Goal: Task Accomplishment & Management: Use online tool/utility

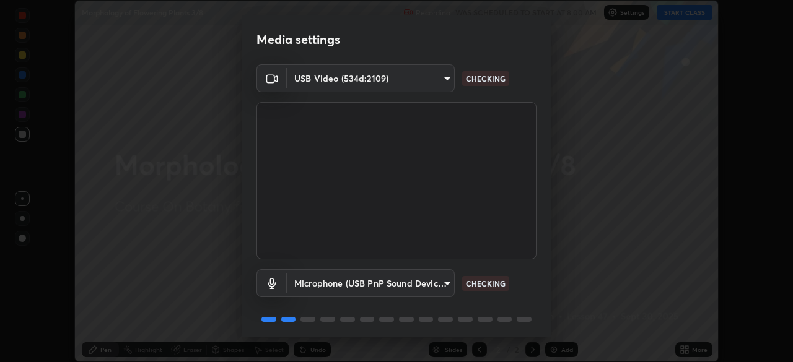
scroll to position [44, 0]
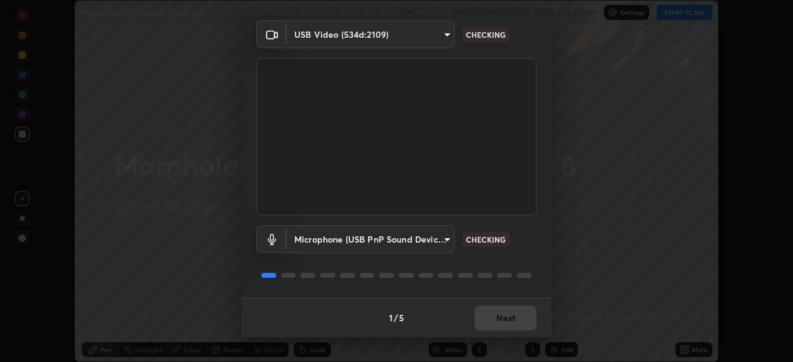
click at [510, 322] on div "1 / 5 Next" at bounding box center [397, 318] width 310 height 40
click at [495, 320] on div "1 / 5 Next" at bounding box center [397, 318] width 310 height 40
click at [496, 322] on div "1 / 5 Next" at bounding box center [397, 318] width 310 height 40
click at [499, 324] on div "1 / 5 Next" at bounding box center [397, 318] width 310 height 40
click at [502, 331] on div "1 / 5 Next" at bounding box center [397, 318] width 310 height 40
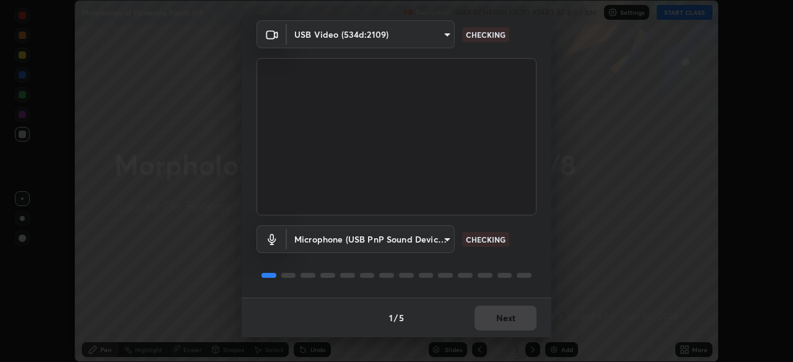
click at [503, 330] on div "1 / 5 Next" at bounding box center [397, 318] width 310 height 40
click at [502, 330] on div "1 / 5 Next" at bounding box center [397, 318] width 310 height 40
click at [508, 331] on div "1 / 5 Next" at bounding box center [397, 318] width 310 height 40
click at [510, 330] on div "1 / 5 Next" at bounding box center [397, 318] width 310 height 40
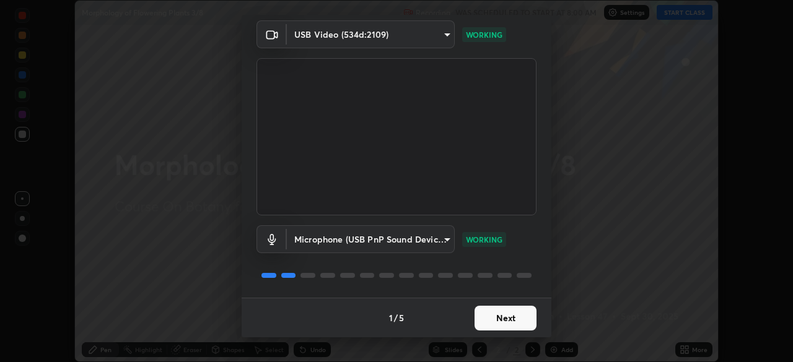
click at [506, 322] on button "Next" at bounding box center [506, 318] width 62 height 25
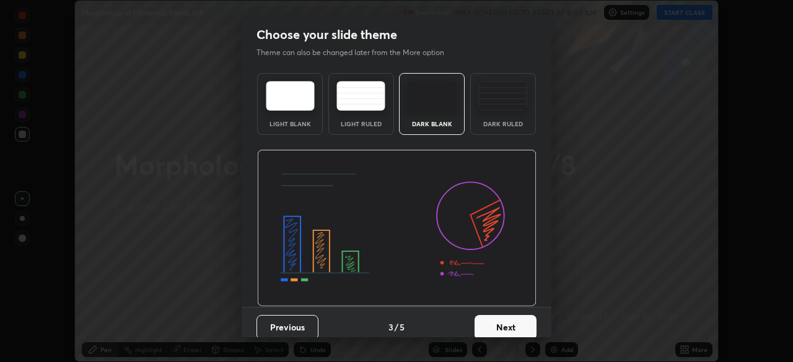
click at [501, 323] on button "Next" at bounding box center [506, 327] width 62 height 25
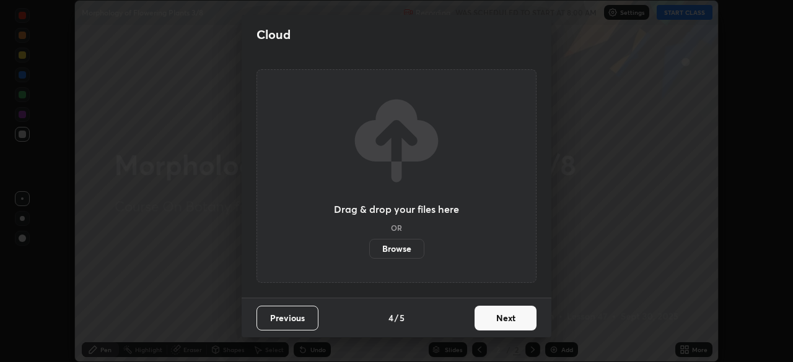
click at [506, 327] on button "Next" at bounding box center [506, 318] width 62 height 25
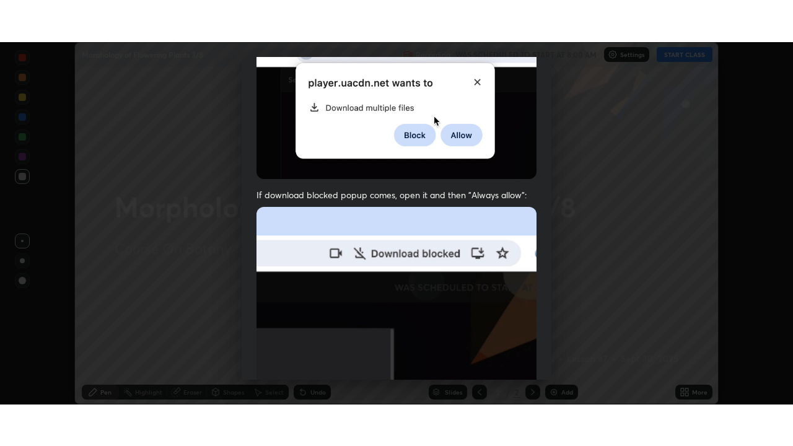
scroll to position [297, 0]
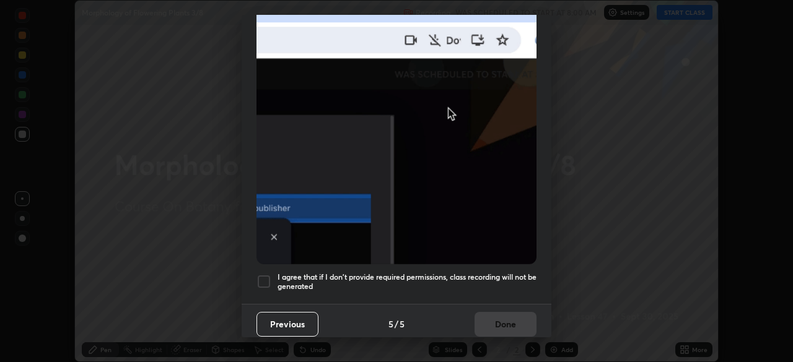
click at [444, 284] on h5 "I agree that if I don't provide required permissions, class recording will not …" at bounding box center [407, 282] width 259 height 19
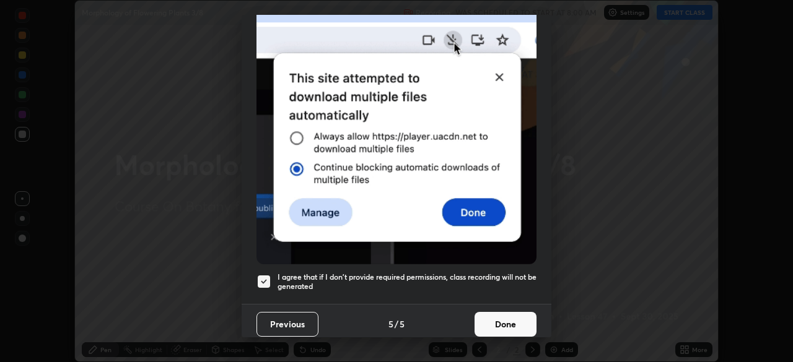
click at [484, 323] on button "Done" at bounding box center [506, 324] width 62 height 25
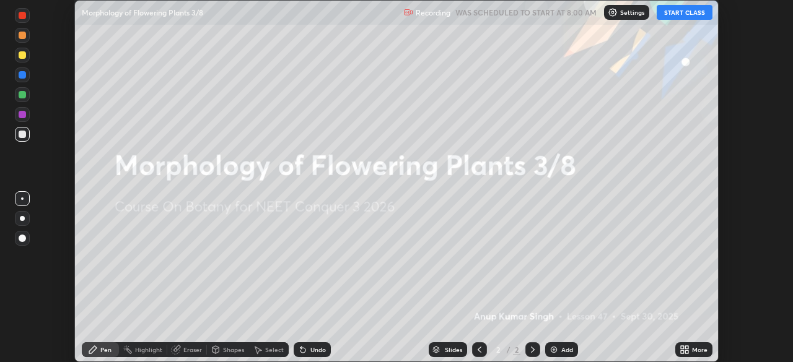
click at [686, 348] on icon at bounding box center [686, 347] width 3 height 3
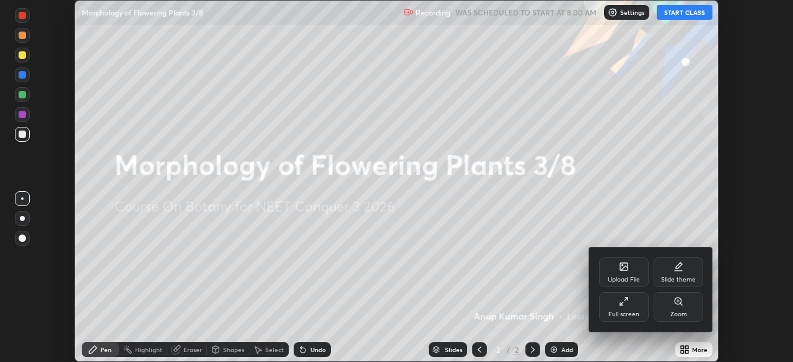
click at [629, 303] on div "Full screen" at bounding box center [624, 307] width 50 height 30
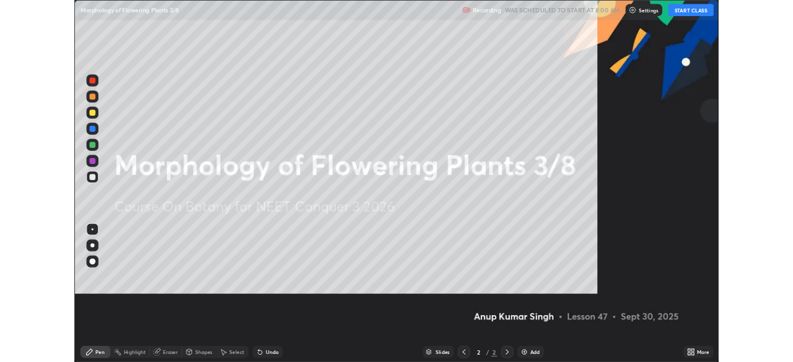
scroll to position [446, 793]
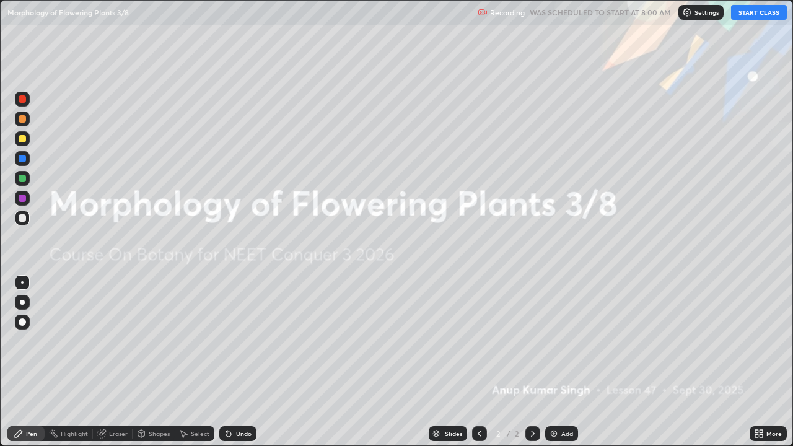
click at [761, 16] on button "START CLASS" at bounding box center [759, 12] width 56 height 15
click at [554, 362] on img at bounding box center [554, 434] width 10 height 10
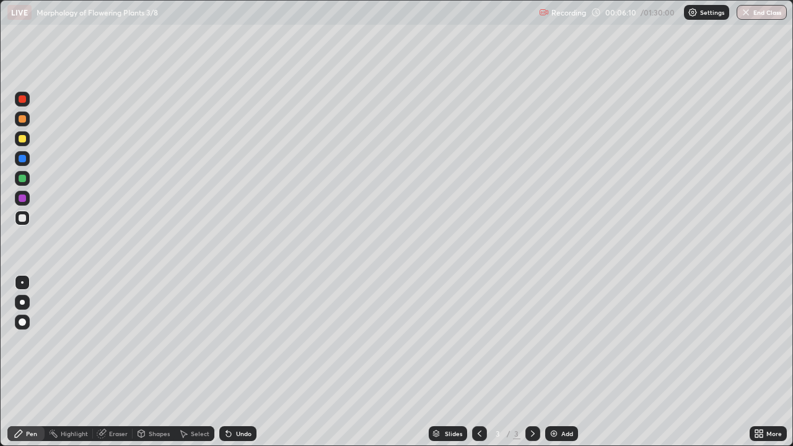
click at [24, 139] on div at bounding box center [22, 138] width 7 height 7
click at [20, 301] on div at bounding box center [22, 302] width 5 height 5
click at [25, 178] on div at bounding box center [22, 178] width 7 height 7
click at [22, 219] on div at bounding box center [22, 217] width 7 height 7
click at [237, 362] on div "Undo" at bounding box center [237, 433] width 37 height 15
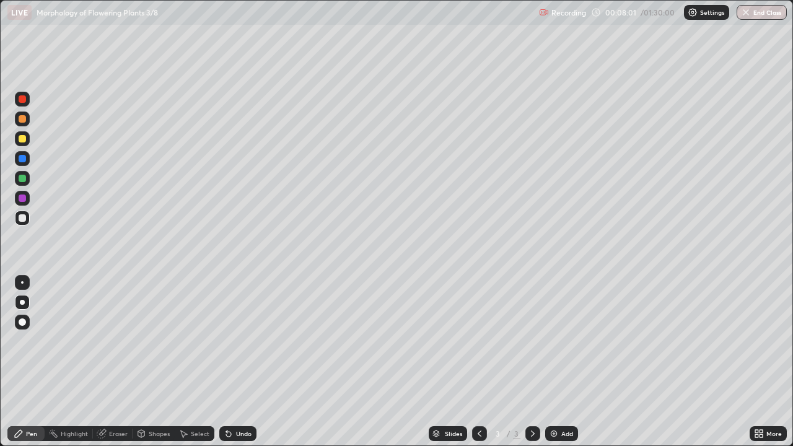
click at [239, 362] on div "Undo" at bounding box center [243, 434] width 15 height 6
click at [240, 362] on div "Undo" at bounding box center [237, 433] width 37 height 15
click at [241, 362] on div "Undo" at bounding box center [237, 433] width 37 height 15
click at [243, 362] on div "Undo" at bounding box center [237, 433] width 37 height 15
click at [28, 138] on div at bounding box center [22, 138] width 15 height 15
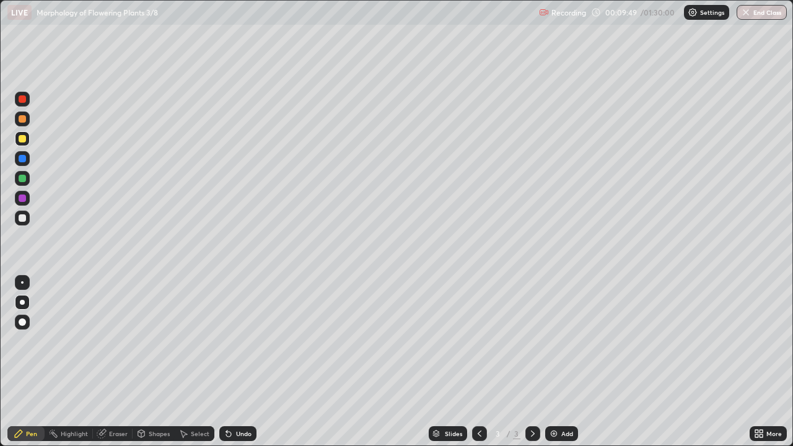
click at [17, 178] on div at bounding box center [22, 178] width 15 height 15
click at [25, 118] on div at bounding box center [22, 118] width 7 height 7
click at [27, 141] on div at bounding box center [22, 138] width 15 height 15
click at [22, 178] on div at bounding box center [22, 178] width 7 height 7
click at [25, 117] on div at bounding box center [22, 118] width 7 height 7
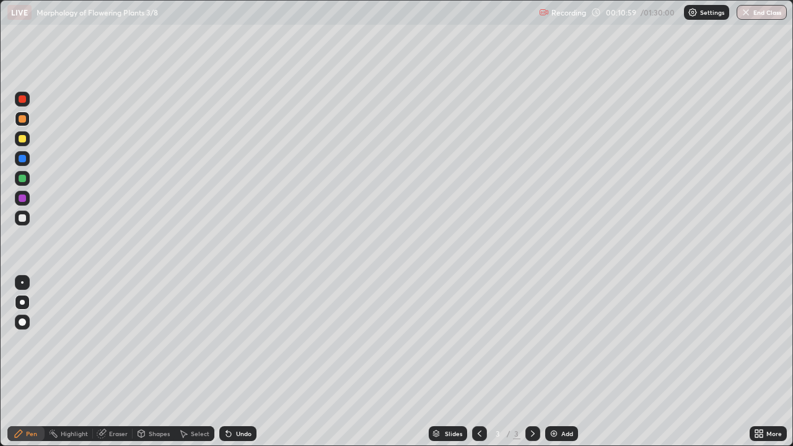
click at [27, 139] on div at bounding box center [22, 138] width 15 height 15
click at [24, 215] on div at bounding box center [22, 217] width 7 height 7
click at [25, 142] on div at bounding box center [22, 138] width 15 height 15
click at [24, 211] on div at bounding box center [22, 218] width 15 height 15
click at [555, 362] on img at bounding box center [554, 434] width 10 height 10
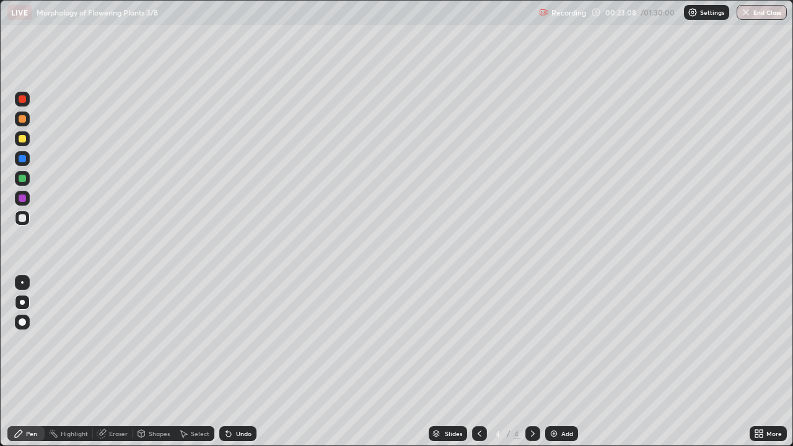
click at [162, 362] on div "Shapes" at bounding box center [154, 433] width 42 height 15
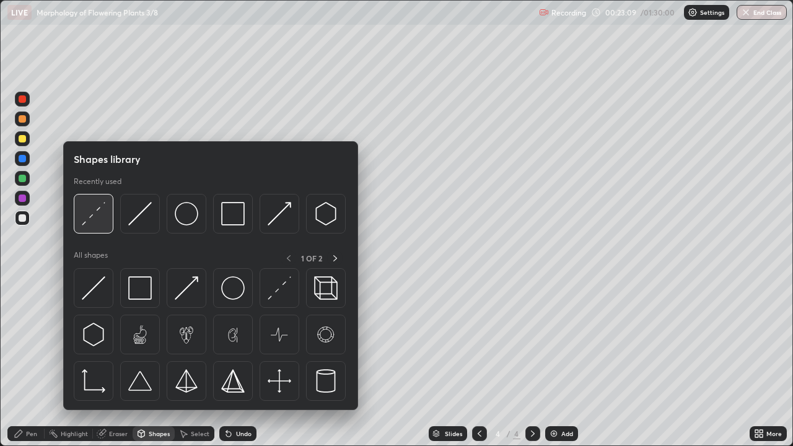
click at [107, 221] on div at bounding box center [94, 214] width 40 height 40
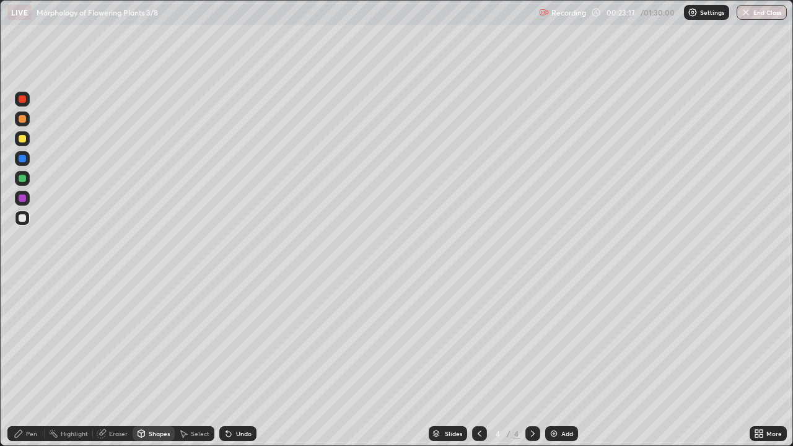
click at [37, 362] on div "Pen" at bounding box center [25, 433] width 37 height 25
click at [22, 178] on div at bounding box center [22, 178] width 7 height 7
click at [19, 222] on div at bounding box center [22, 218] width 15 height 15
click at [22, 139] on div at bounding box center [22, 138] width 7 height 7
click at [29, 220] on div at bounding box center [22, 218] width 15 height 15
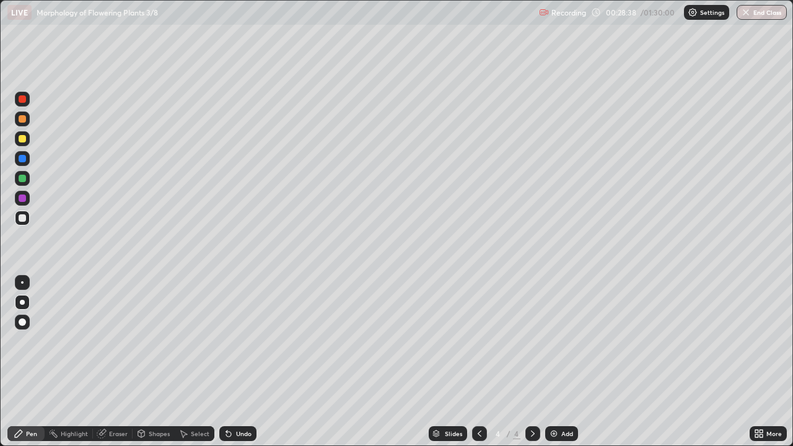
click at [27, 142] on div at bounding box center [22, 138] width 15 height 15
click at [22, 218] on div at bounding box center [22, 217] width 7 height 7
click at [27, 137] on div at bounding box center [22, 138] width 15 height 15
click at [28, 219] on div at bounding box center [22, 218] width 15 height 15
click at [23, 139] on div at bounding box center [22, 138] width 7 height 7
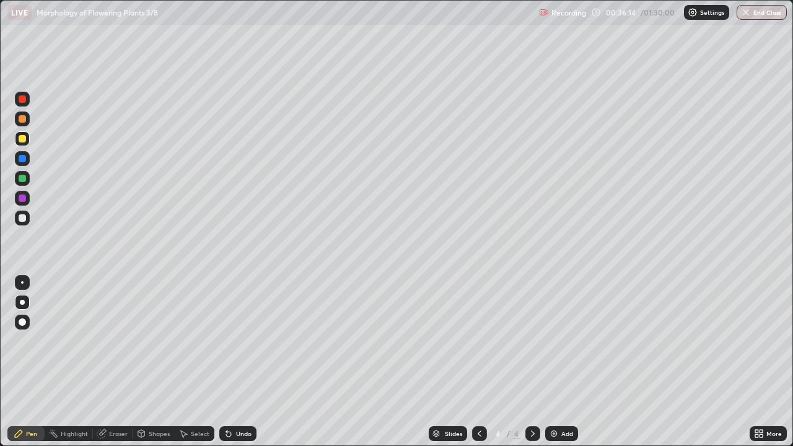
click at [561, 362] on div "Add" at bounding box center [567, 434] width 12 height 6
click at [24, 324] on div at bounding box center [22, 321] width 7 height 7
click at [24, 217] on div at bounding box center [22, 217] width 7 height 7
click at [23, 179] on div at bounding box center [22, 178] width 7 height 7
click at [24, 283] on div at bounding box center [22, 282] width 15 height 15
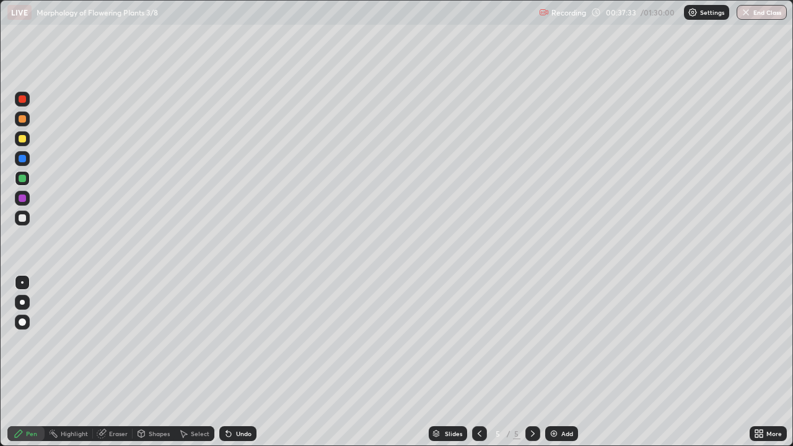
click at [21, 141] on div at bounding box center [22, 138] width 7 height 7
click at [22, 217] on div at bounding box center [22, 217] width 7 height 7
click at [22, 328] on div at bounding box center [22, 322] width 15 height 15
click at [23, 159] on div at bounding box center [22, 158] width 7 height 7
click at [21, 121] on div at bounding box center [22, 118] width 7 height 7
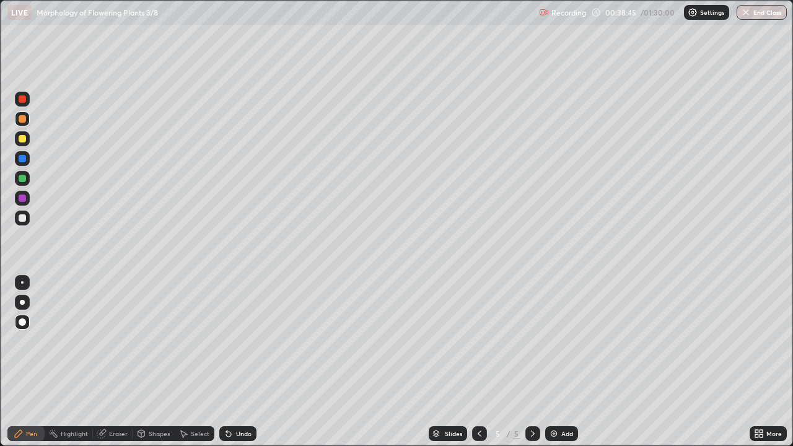
click at [22, 179] on div at bounding box center [22, 178] width 7 height 7
click at [17, 221] on div at bounding box center [22, 218] width 15 height 15
click at [233, 362] on div "Undo" at bounding box center [237, 433] width 37 height 15
click at [239, 362] on div "Undo" at bounding box center [243, 434] width 15 height 6
click at [29, 303] on div at bounding box center [22, 302] width 15 height 15
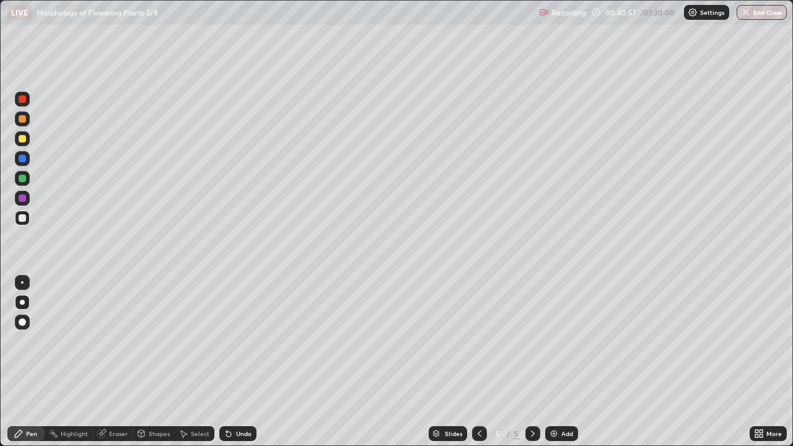
click at [25, 139] on div at bounding box center [22, 138] width 7 height 7
click at [761, 362] on icon at bounding box center [761, 435] width 3 height 3
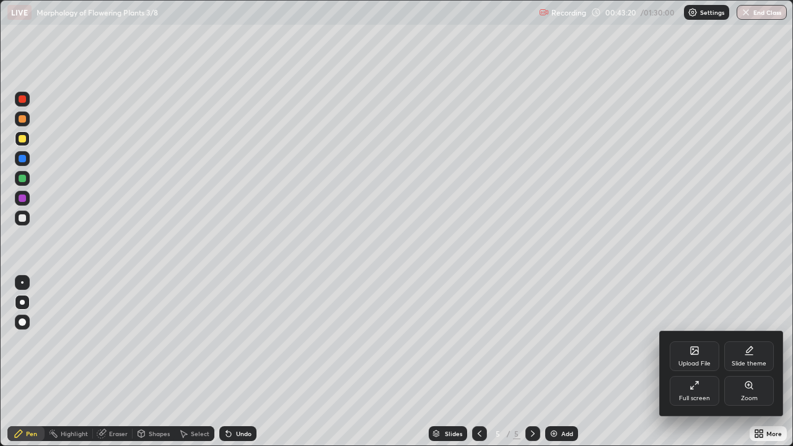
click at [699, 362] on icon at bounding box center [695, 385] width 10 height 10
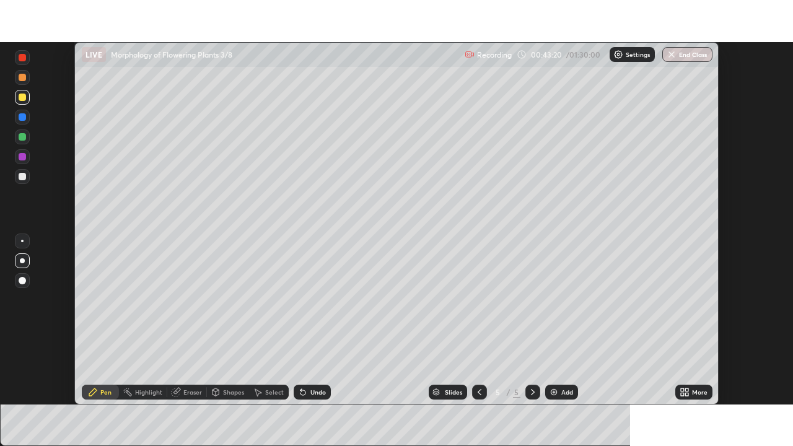
scroll to position [61589, 61158]
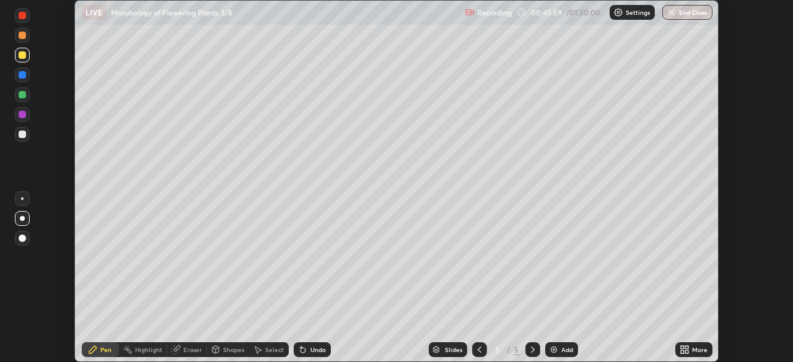
click at [682, 354] on icon at bounding box center [682, 352] width 3 height 3
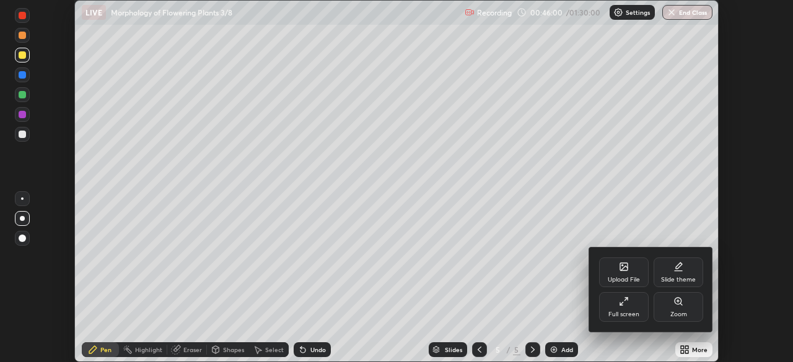
click at [636, 307] on div "Full screen" at bounding box center [624, 307] width 50 height 30
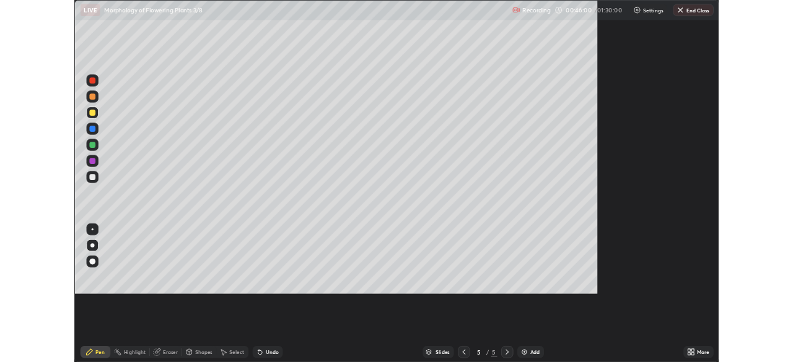
scroll to position [446, 793]
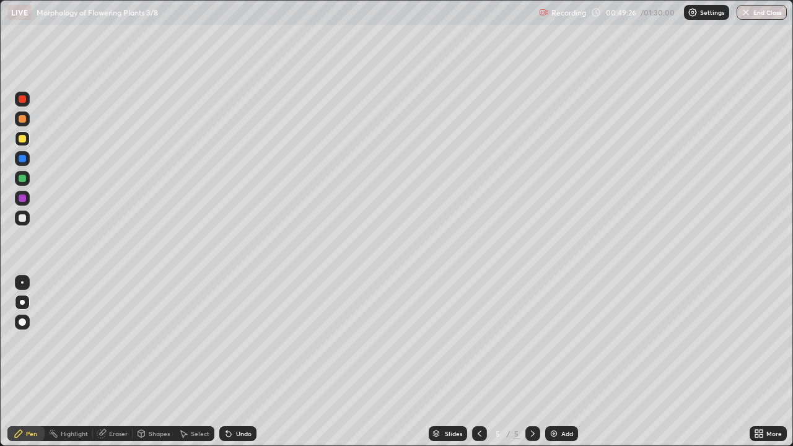
click at [69, 362] on div "Highlight" at bounding box center [74, 434] width 27 height 6
click at [20, 362] on icon at bounding box center [22, 372] width 10 height 10
click at [20, 116] on div at bounding box center [22, 118] width 7 height 7
click at [22, 160] on div at bounding box center [22, 158] width 7 height 7
click at [551, 362] on img at bounding box center [554, 434] width 10 height 10
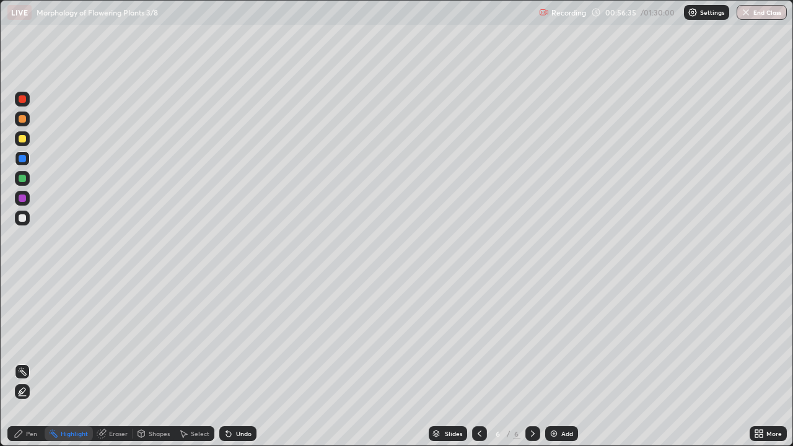
click at [24, 219] on div at bounding box center [22, 217] width 7 height 7
click at [37, 362] on div "Pen" at bounding box center [25, 433] width 37 height 15
click at [758, 362] on icon at bounding box center [756, 435] width 3 height 3
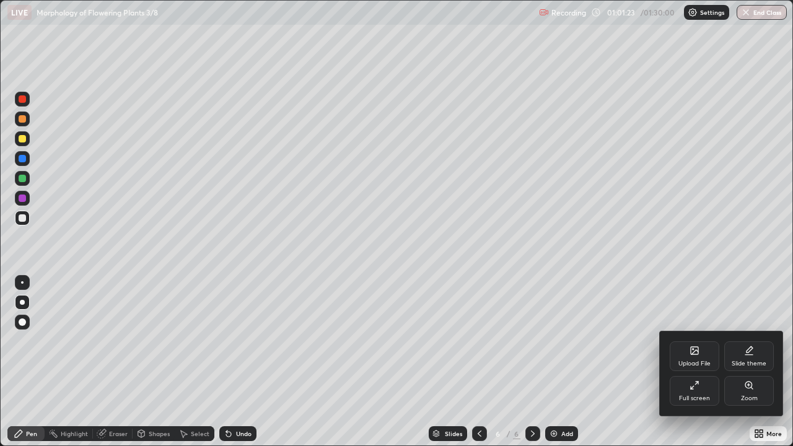
click at [703, 362] on div "Full screen" at bounding box center [695, 391] width 50 height 30
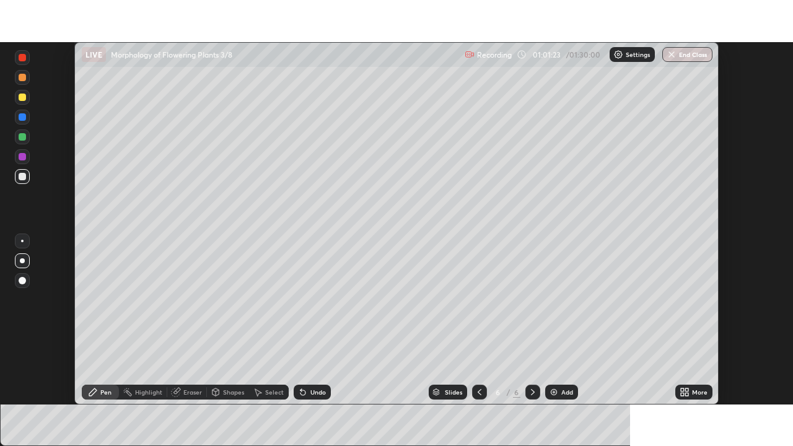
scroll to position [61589, 61158]
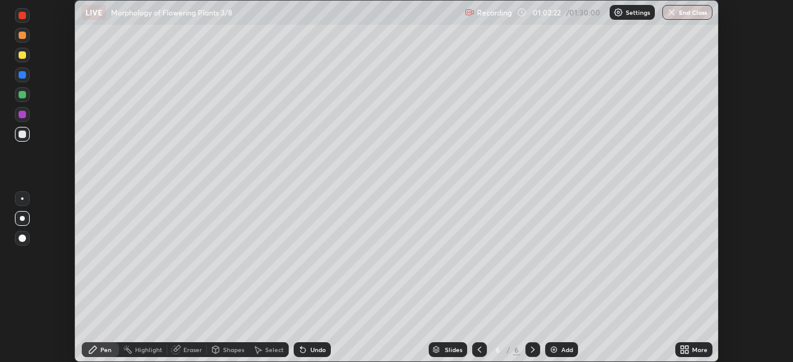
click at [683, 348] on icon at bounding box center [682, 347] width 3 height 3
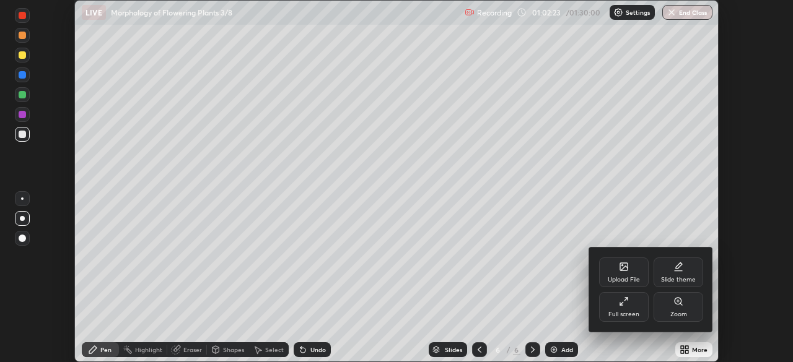
click at [629, 305] on div "Full screen" at bounding box center [624, 307] width 50 height 30
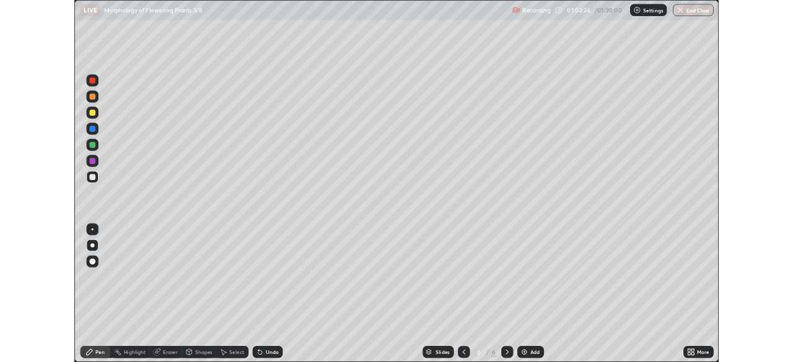
scroll to position [446, 793]
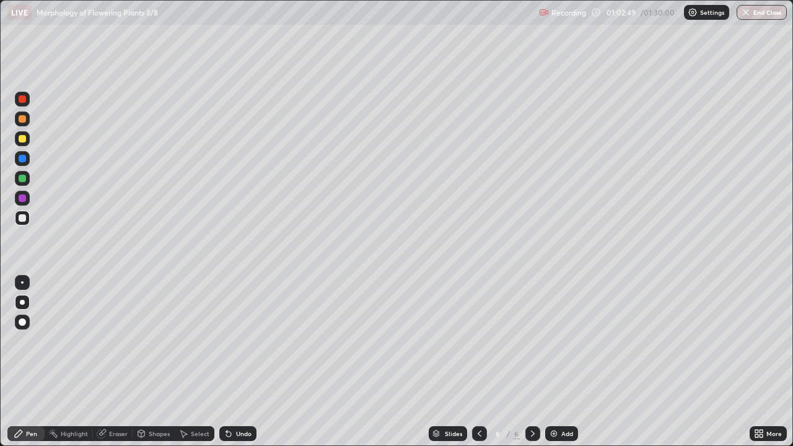
click at [553, 362] on img at bounding box center [554, 434] width 10 height 10
click at [22, 139] on div at bounding box center [22, 138] width 7 height 7
click at [25, 217] on div at bounding box center [22, 217] width 7 height 7
click at [22, 284] on div at bounding box center [22, 282] width 15 height 15
click at [553, 362] on img at bounding box center [554, 434] width 10 height 10
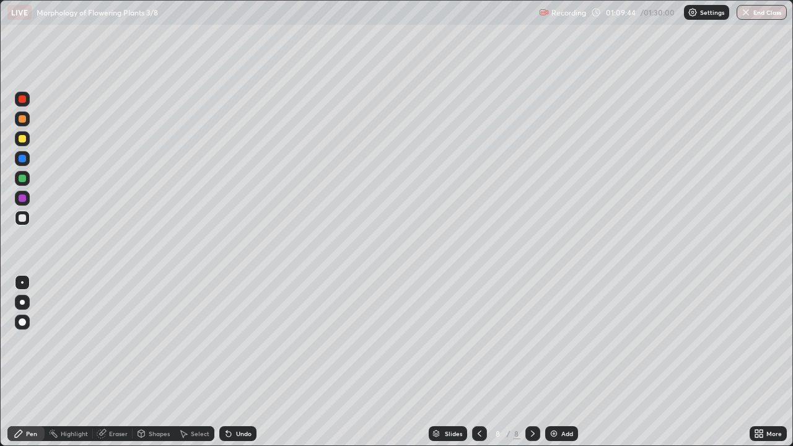
click at [22, 139] on div at bounding box center [22, 138] width 7 height 7
click at [195, 362] on div "Select" at bounding box center [200, 434] width 19 height 6
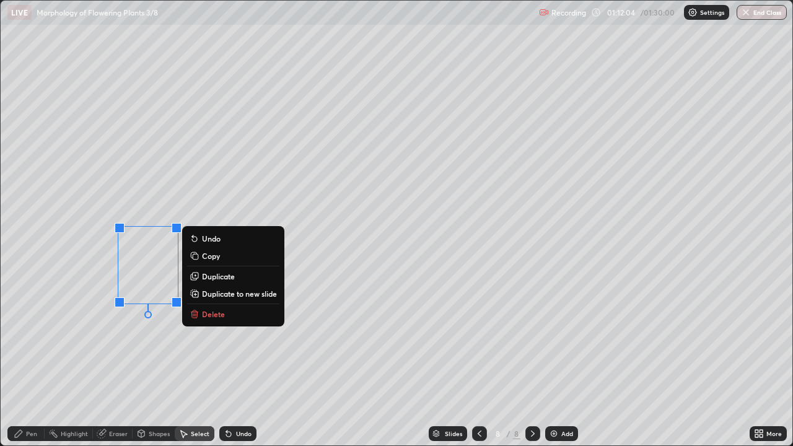
click at [203, 313] on p "Delete" at bounding box center [213, 314] width 23 height 10
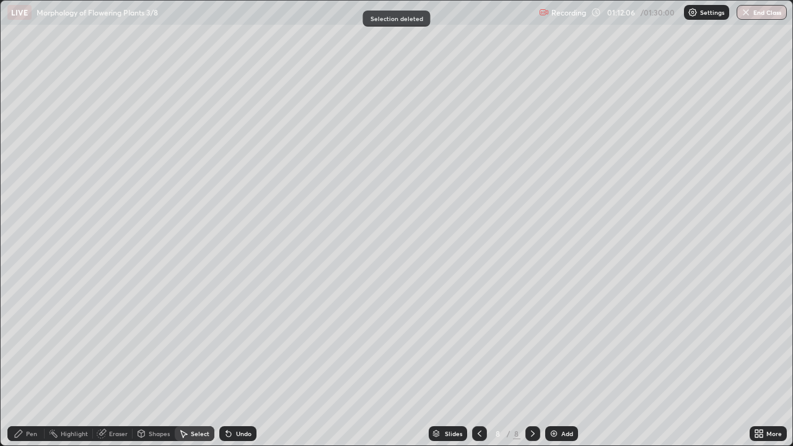
click at [40, 362] on div "Pen" at bounding box center [25, 433] width 37 height 15
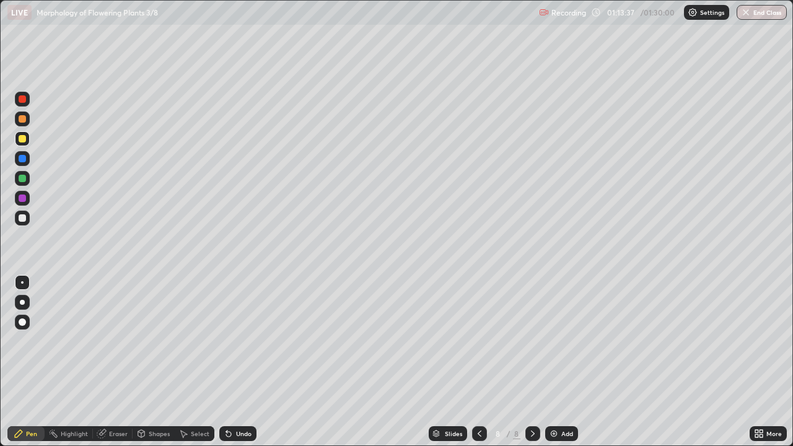
click at [25, 304] on div at bounding box center [22, 302] width 15 height 15
click at [569, 362] on div "Add" at bounding box center [567, 434] width 12 height 6
click at [22, 284] on div at bounding box center [22, 282] width 15 height 15
click at [24, 302] on div at bounding box center [22, 302] width 5 height 5
click at [20, 221] on div at bounding box center [22, 217] width 7 height 7
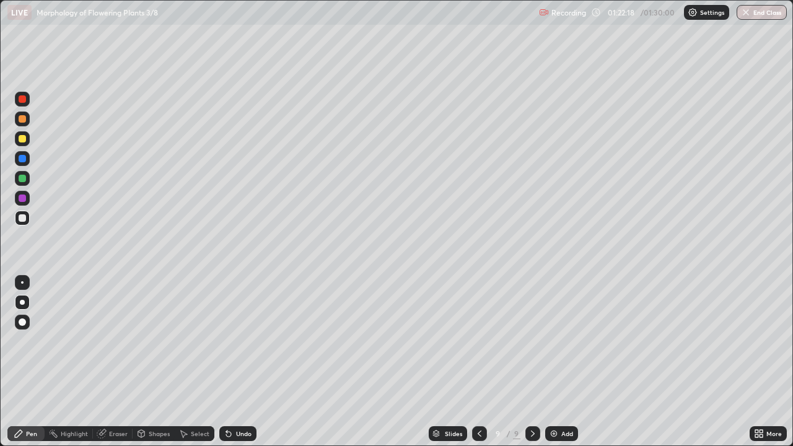
click at [23, 180] on div at bounding box center [22, 178] width 7 height 7
click at [24, 218] on div at bounding box center [22, 217] width 7 height 7
click at [32, 221] on div at bounding box center [22, 218] width 20 height 20
click at [24, 217] on div at bounding box center [22, 217] width 7 height 7
click at [20, 178] on div at bounding box center [22, 178] width 7 height 7
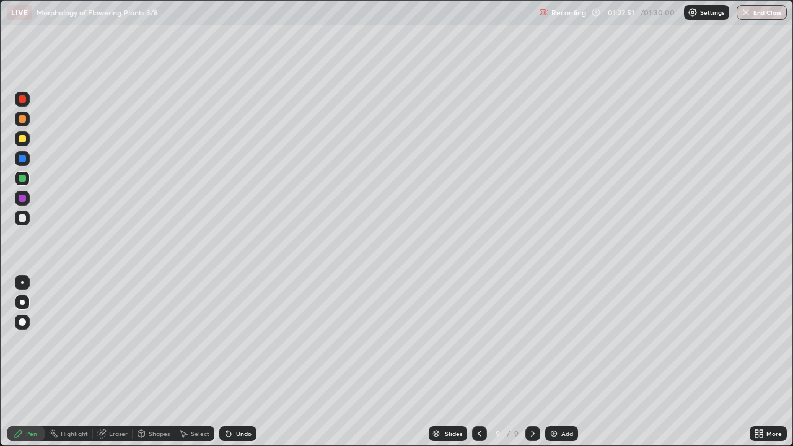
click at [21, 217] on div at bounding box center [22, 217] width 7 height 7
click at [22, 160] on div at bounding box center [22, 158] width 7 height 7
click at [750, 12] on img "button" at bounding box center [747, 12] width 10 height 10
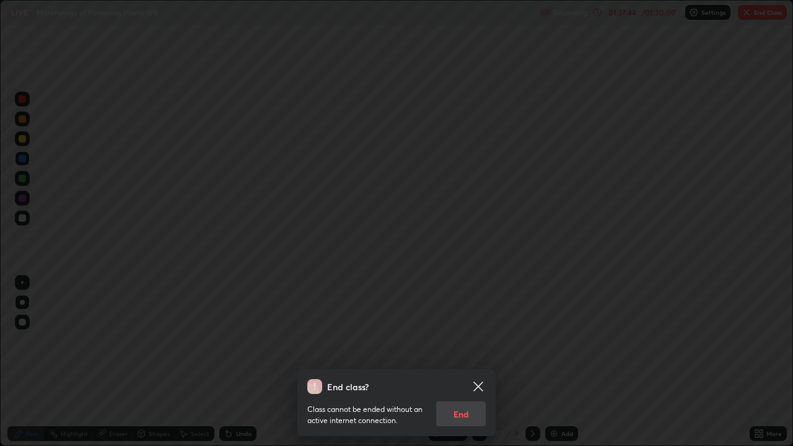
click at [471, 362] on div "Class cannot be ended without an active internet connection. End" at bounding box center [396, 410] width 178 height 32
click at [470, 362] on div "Class cannot be ended without an active internet connection. End" at bounding box center [396, 410] width 178 height 32
click at [475, 362] on div "Class cannot be ended without an active internet connection. End" at bounding box center [396, 410] width 178 height 32
click at [469, 362] on div "Class cannot be ended without an active internet connection. End" at bounding box center [396, 410] width 178 height 32
click at [472, 362] on div "Class cannot be ended without an active internet connection. End" at bounding box center [396, 410] width 178 height 32
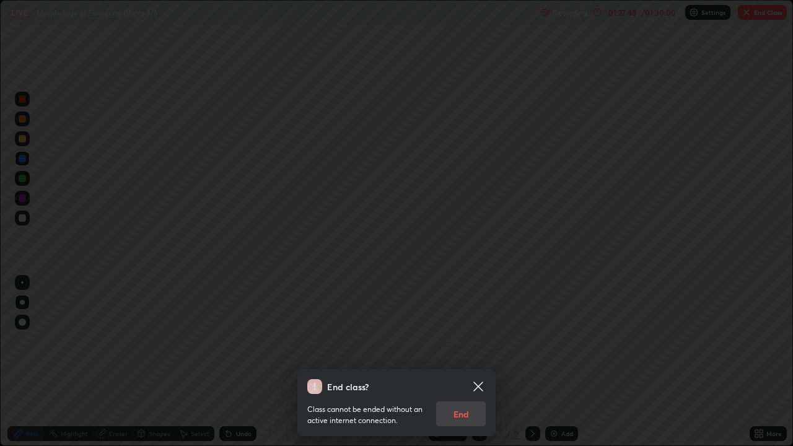
click at [470, 362] on div "Class cannot be ended without an active internet connection. End" at bounding box center [396, 410] width 178 height 32
click at [471, 362] on div "Class cannot be ended without an active internet connection. End" at bounding box center [396, 410] width 178 height 32
click at [475, 362] on div "Class cannot be ended without an active internet connection. End" at bounding box center [396, 410] width 178 height 32
click at [470, 362] on div "Class cannot be ended without an active internet connection. End" at bounding box center [396, 410] width 178 height 32
click at [466, 362] on div "Class cannot be ended without an active internet connection. End" at bounding box center [396, 410] width 178 height 32
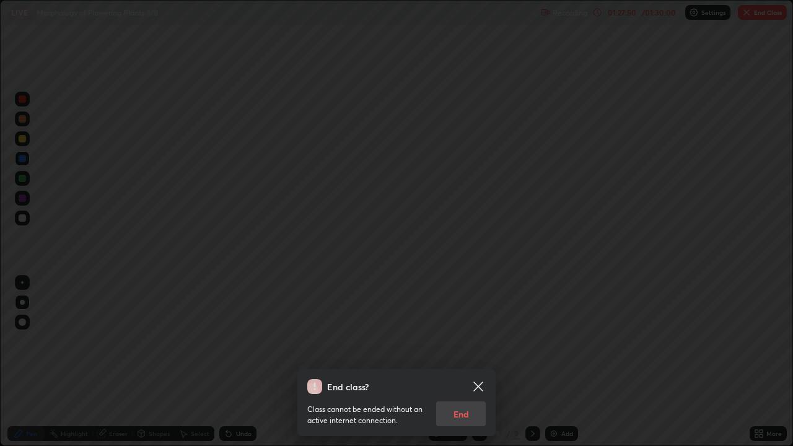
click at [462, 362] on div "Class cannot be ended without an active internet connection. End" at bounding box center [396, 410] width 178 height 32
click at [483, 362] on icon at bounding box center [478, 386] width 15 height 15
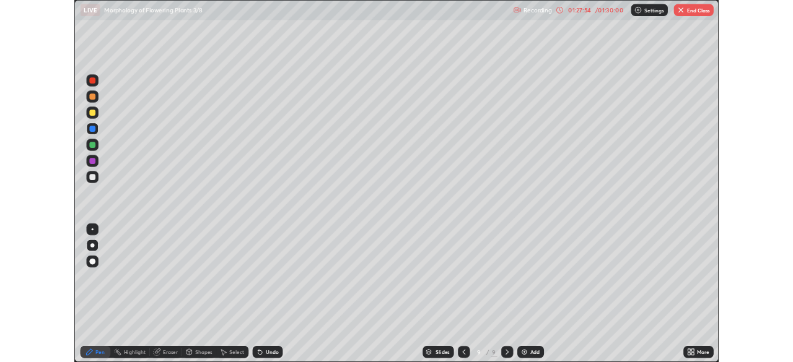
scroll to position [61589, 61158]
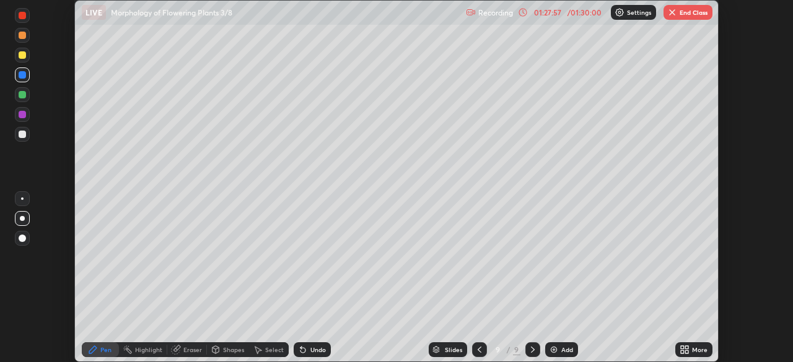
click at [684, 10] on button "End Class" at bounding box center [687, 12] width 49 height 15
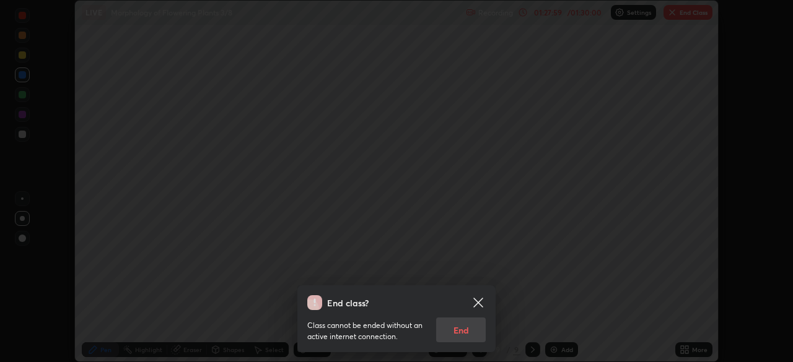
click at [468, 327] on div "Class cannot be ended without an active internet connection. End" at bounding box center [396, 326] width 178 height 32
click at [469, 328] on div "Class cannot be ended without an active internet connection. End" at bounding box center [396, 326] width 178 height 32
click at [480, 302] on icon at bounding box center [477, 302] width 9 height 9
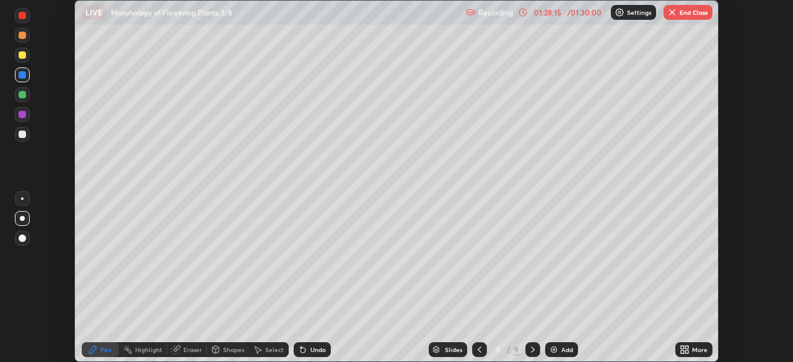
click at [688, 11] on button "End Class" at bounding box center [687, 12] width 49 height 15
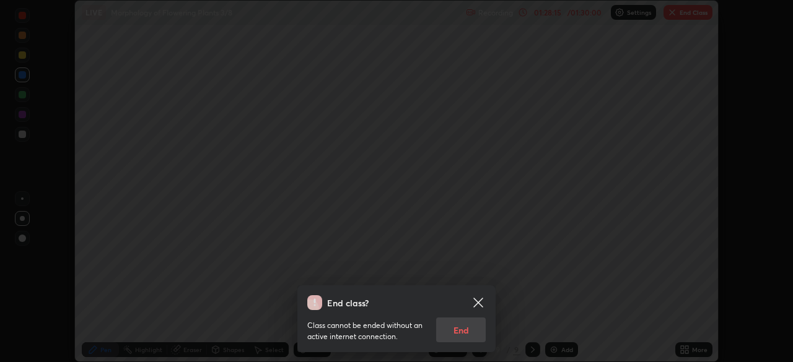
click at [686, 11] on div "End class? Class cannot be ended without an active internet connection. End" at bounding box center [396, 181] width 793 height 362
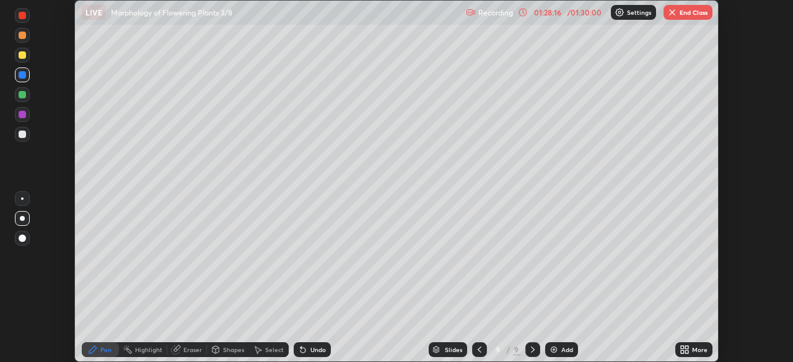
click at [685, 14] on button "End Class" at bounding box center [687, 12] width 49 height 15
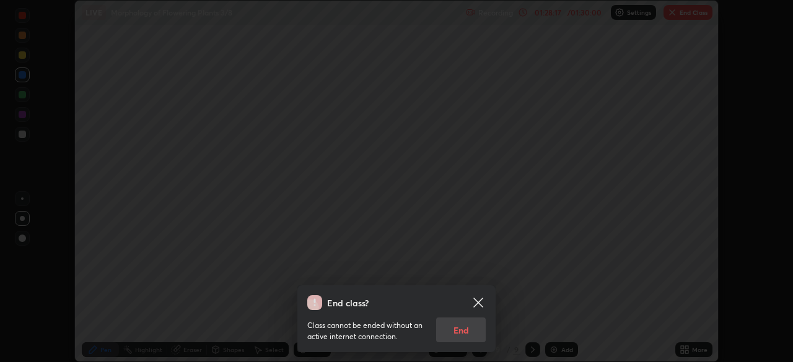
click at [463, 331] on div "Class cannot be ended without an active internet connection. End" at bounding box center [396, 326] width 178 height 32
click at [467, 332] on div "Class cannot be ended without an active internet connection. End" at bounding box center [396, 326] width 178 height 32
click at [475, 305] on icon at bounding box center [477, 302] width 9 height 9
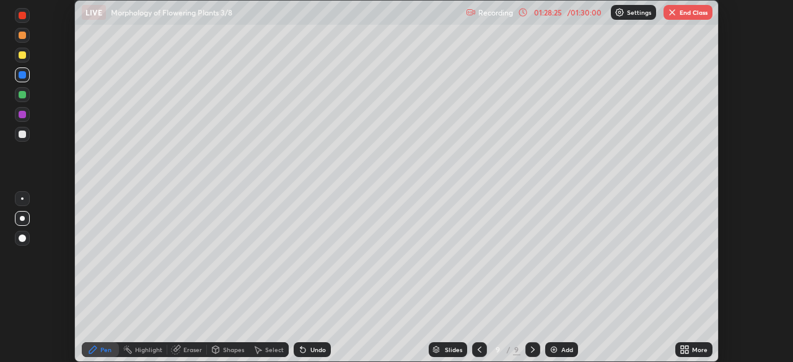
click at [676, 6] on button "End Class" at bounding box center [687, 12] width 49 height 15
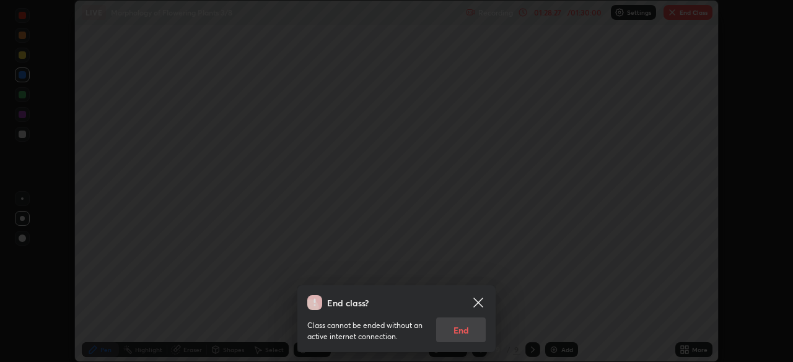
click at [461, 339] on div "Class cannot be ended without an active internet connection. End" at bounding box center [396, 326] width 178 height 32
click at [779, 10] on div "End class? Class cannot be ended without an active internet connection. End" at bounding box center [396, 181] width 793 height 362
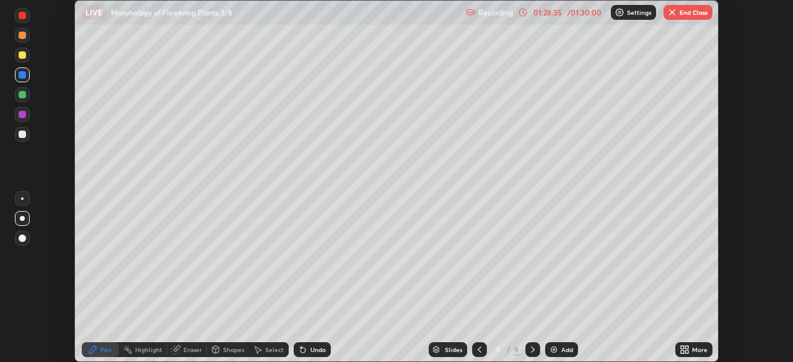
click at [693, 14] on button "End Class" at bounding box center [687, 12] width 49 height 15
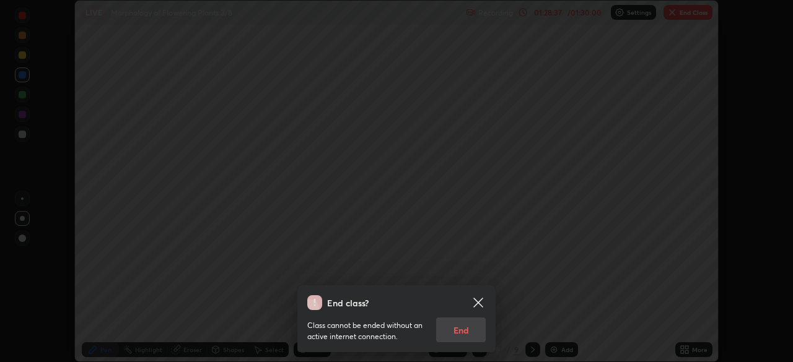
click at [644, 13] on div "End class? Class cannot be ended without an active internet connection. End" at bounding box center [396, 181] width 793 height 362
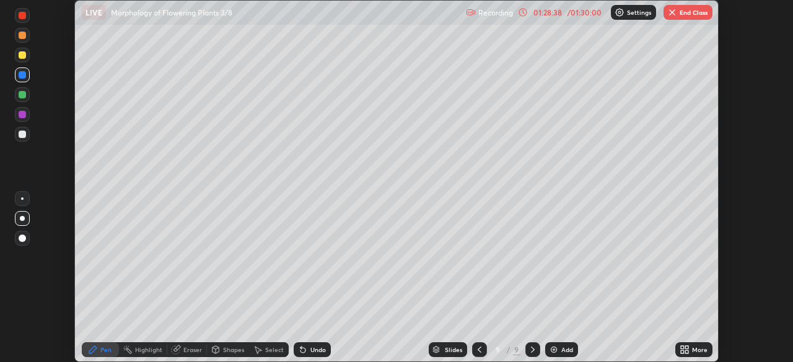
click at [638, 14] on p "Settings" at bounding box center [639, 12] width 24 height 6
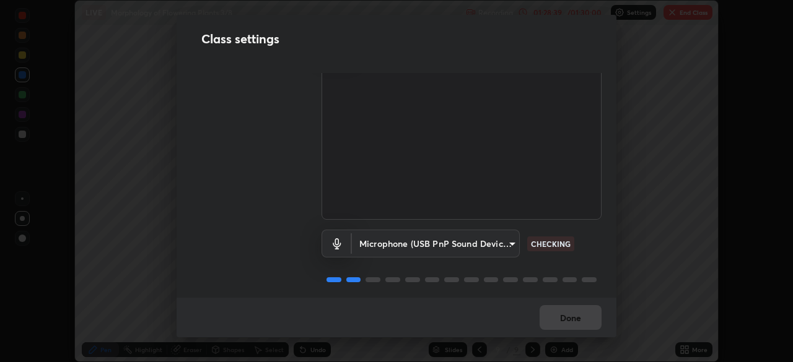
scroll to position [56, 0]
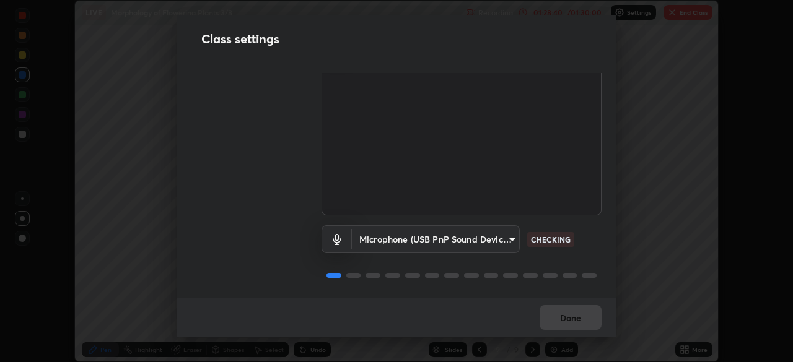
click at [590, 312] on div "Done" at bounding box center [397, 318] width 440 height 40
click at [639, 96] on div "Class settings Audio & Video USB Video (534d:2109) 9d1c5295933289f5b40ddc2da254…" at bounding box center [396, 181] width 793 height 362
click at [698, 8] on div "Class settings Audio & Video USB Video (534d:2109) 9d1c5295933289f5b40ddc2da254…" at bounding box center [396, 181] width 793 height 362
click at [696, 12] on div "Class settings Audio & Video USB Video (534d:2109) 9d1c5295933289f5b40ddc2da254…" at bounding box center [396, 181] width 793 height 362
click at [696, 11] on div "Class settings Audio & Video USB Video (534d:2109) 9d1c5295933289f5b40ddc2da254…" at bounding box center [396, 181] width 793 height 362
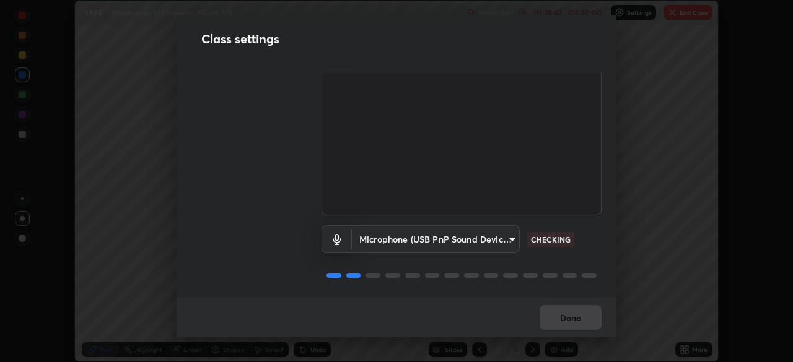
click at [697, 10] on div "Class settings Audio & Video USB Video (534d:2109) 9d1c5295933289f5b40ddc2da254…" at bounding box center [396, 181] width 793 height 362
click at [693, 9] on div "Class settings Audio & Video USB Video (534d:2109) 9d1c5295933289f5b40ddc2da254…" at bounding box center [396, 181] width 793 height 362
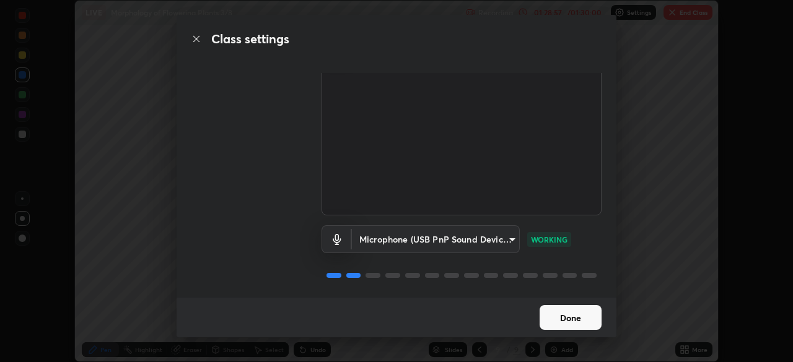
click at [566, 322] on button "Done" at bounding box center [571, 317] width 62 height 25
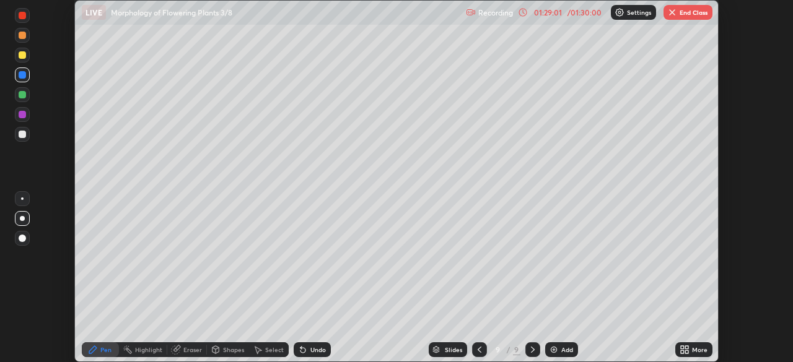
click at [684, 8] on button "End Class" at bounding box center [687, 12] width 49 height 15
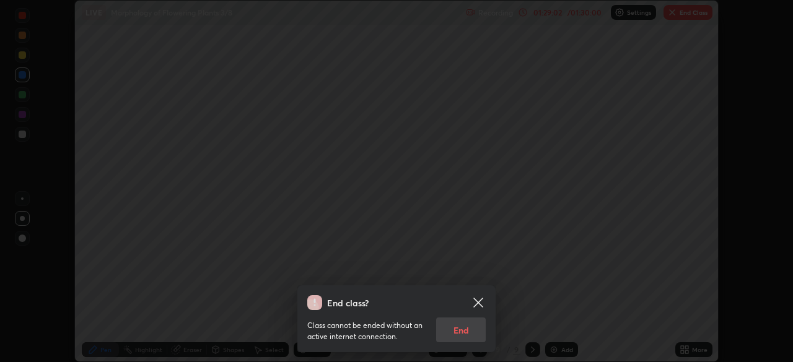
click at [466, 329] on div "Class cannot be ended without an active internet connection. End" at bounding box center [396, 326] width 178 height 32
click at [470, 329] on div "Class cannot be ended without an active internet connection. End" at bounding box center [396, 326] width 178 height 32
click at [468, 331] on div "Class cannot be ended without an active internet connection. End" at bounding box center [396, 326] width 178 height 32
click at [468, 329] on div "Class cannot be ended without an active internet connection. End" at bounding box center [396, 326] width 178 height 32
click at [468, 326] on div "Class cannot be ended without an active internet connection. End" at bounding box center [396, 326] width 178 height 32
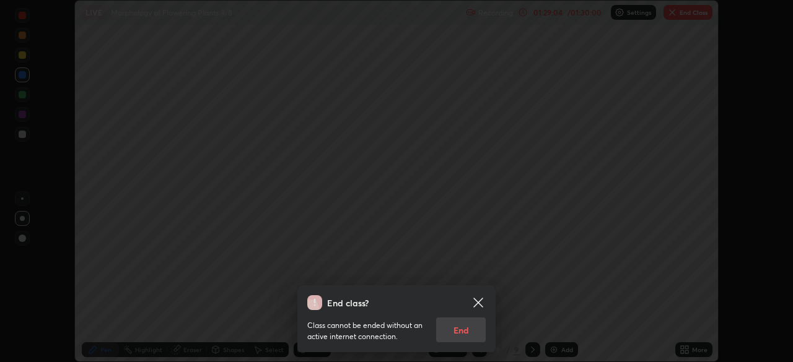
click at [472, 323] on div "Class cannot be ended without an active internet connection. End" at bounding box center [396, 326] width 178 height 32
click at [470, 331] on div "Class cannot be ended without an active internet connection. End" at bounding box center [396, 326] width 178 height 32
click at [473, 332] on div "Class cannot be ended without an active internet connection. End" at bounding box center [396, 326] width 178 height 32
click at [471, 330] on div "Class cannot be ended without an active internet connection. End" at bounding box center [396, 326] width 178 height 32
click at [475, 333] on div "Class cannot be ended without an active internet connection. End" at bounding box center [396, 326] width 178 height 32
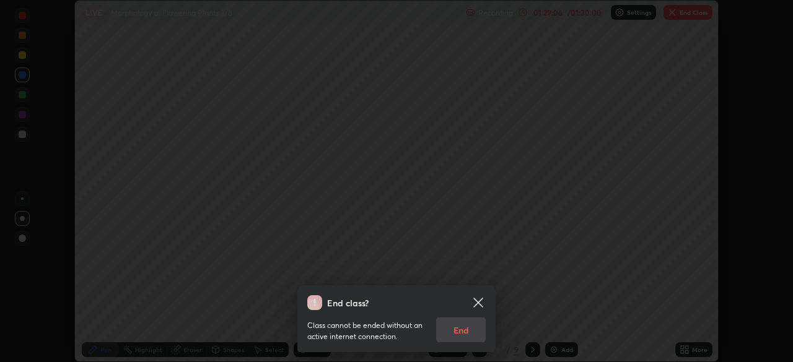
click at [471, 335] on div "Class cannot be ended without an active internet connection. End" at bounding box center [396, 326] width 178 height 32
click at [475, 335] on div "Class cannot be ended without an active internet connection. End" at bounding box center [396, 326] width 178 height 32
click at [464, 332] on div "Class cannot be ended without an active internet connection. End" at bounding box center [396, 326] width 178 height 32
click at [479, 335] on div "Class cannot be ended without an active internet connection. End" at bounding box center [396, 326] width 178 height 32
click at [484, 255] on div "End class? Class cannot be ended without an active internet connection. End" at bounding box center [396, 181] width 793 height 362
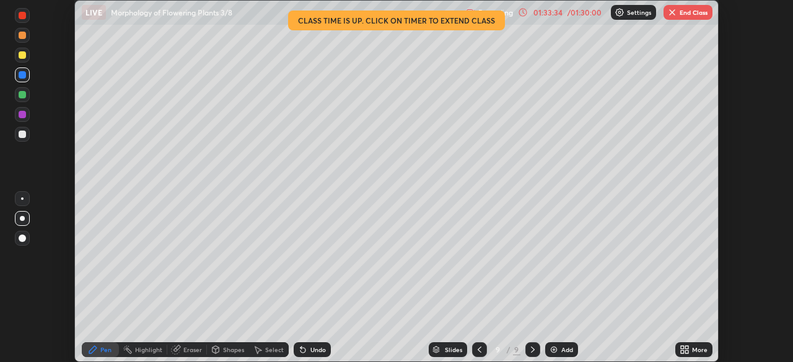
click at [684, 13] on button "End Class" at bounding box center [687, 12] width 49 height 15
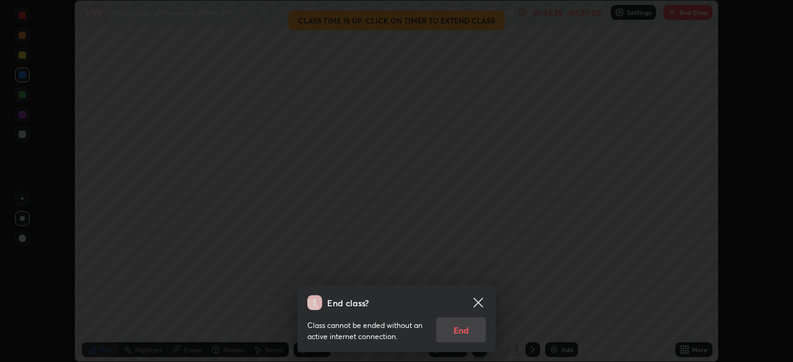
click at [457, 330] on div "Class cannot be ended without an active internet connection. End" at bounding box center [396, 326] width 178 height 32
click at [457, 331] on div "Class cannot be ended without an active internet connection. End" at bounding box center [396, 326] width 178 height 32
click at [456, 331] on div "Class cannot be ended without an active internet connection. End" at bounding box center [396, 326] width 178 height 32
click at [457, 331] on div "Class cannot be ended without an active internet connection. End" at bounding box center [396, 326] width 178 height 32
click at [455, 328] on div "Class cannot be ended without an active internet connection. End" at bounding box center [396, 326] width 178 height 32
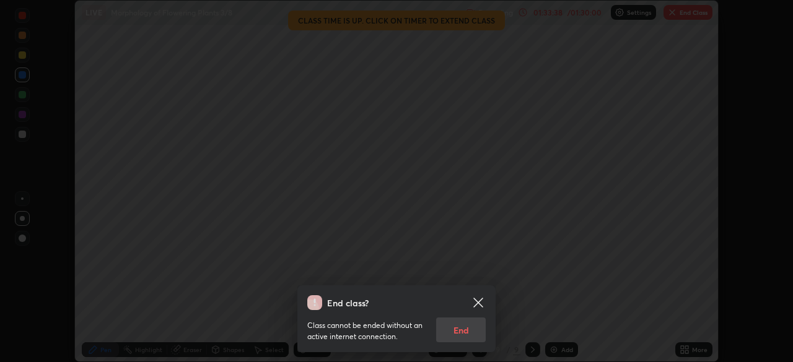
click at [453, 328] on div "Class cannot be ended without an active internet connection. End" at bounding box center [396, 326] width 178 height 32
click at [453, 331] on div "Class cannot be ended without an active internet connection. End" at bounding box center [396, 326] width 178 height 32
click at [457, 328] on div "Class cannot be ended without an active internet connection. End" at bounding box center [396, 326] width 178 height 32
click at [455, 328] on div "Class cannot be ended without an active internet connection. End" at bounding box center [396, 326] width 178 height 32
click at [478, 301] on icon at bounding box center [477, 302] width 9 height 9
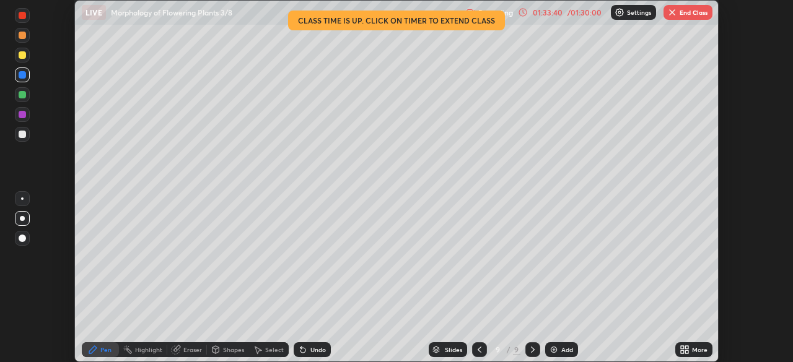
click at [689, 350] on icon at bounding box center [685, 350] width 10 height 10
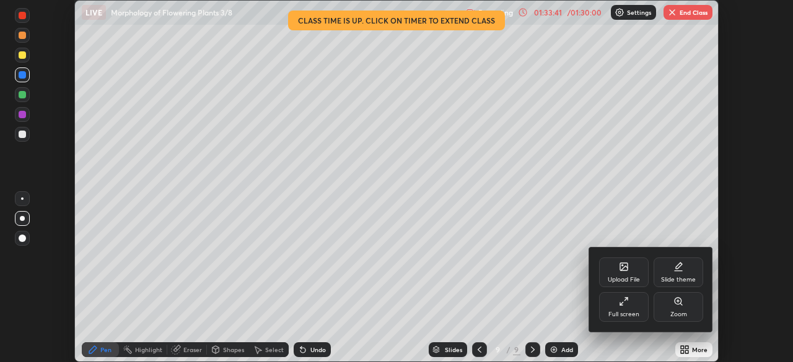
click at [622, 208] on div at bounding box center [396, 181] width 793 height 362
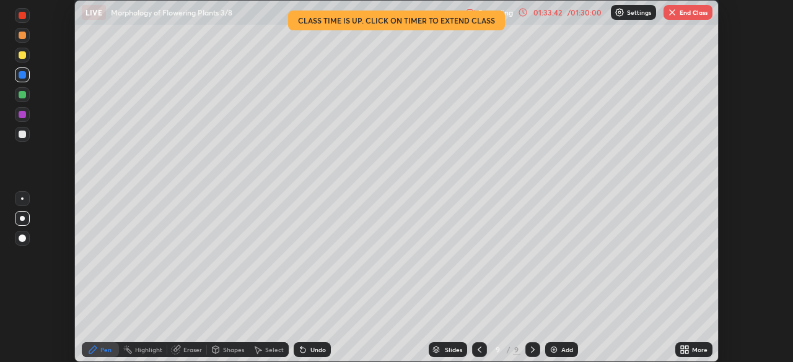
click at [676, 15] on img "button" at bounding box center [672, 12] width 10 height 10
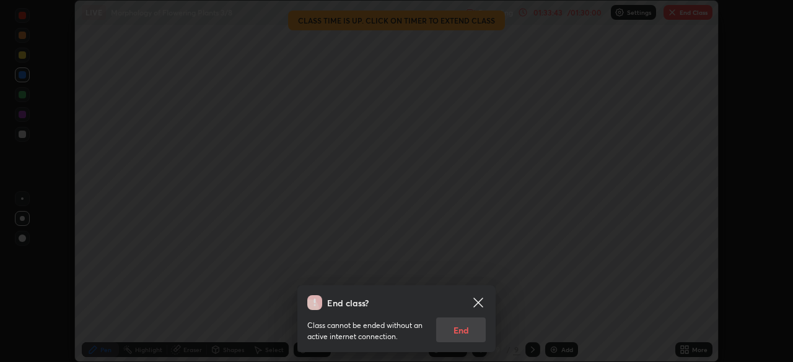
click at [452, 326] on div "Class cannot be ended without an active internet connection. End" at bounding box center [396, 326] width 178 height 32
click at [461, 333] on div "Class cannot be ended without an active internet connection. End" at bounding box center [396, 326] width 178 height 32
click at [452, 337] on div "Class cannot be ended without an active internet connection. End" at bounding box center [396, 326] width 178 height 32
click at [450, 341] on div "Class cannot be ended without an active internet connection. End" at bounding box center [396, 326] width 178 height 32
